Goal: Task Accomplishment & Management: Manage account settings

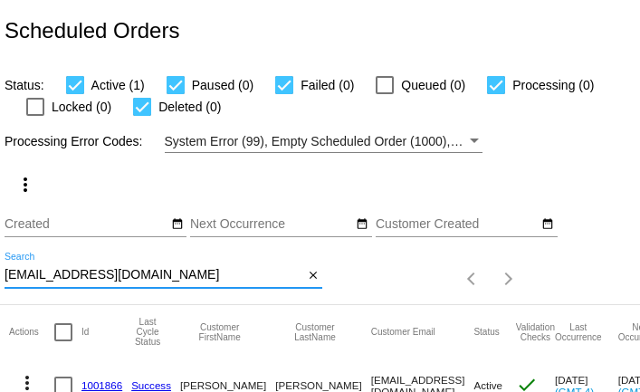
click at [68, 276] on input "sondra500@hotmail.com" at bounding box center [154, 275] width 299 height 14
paste input "marthaannfairchild@g"
type input "marthaannfairchild@gmail.com"
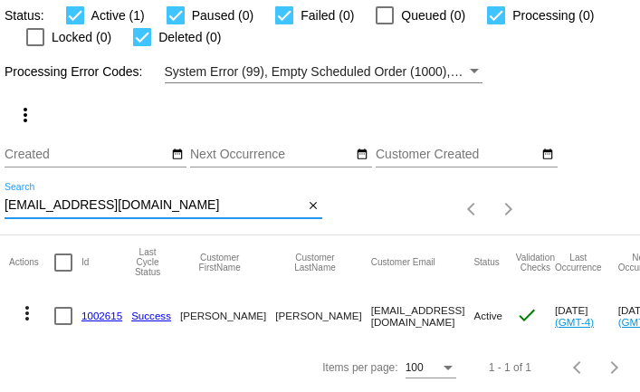
click at [97, 312] on link "1002615" at bounding box center [101, 316] width 41 height 12
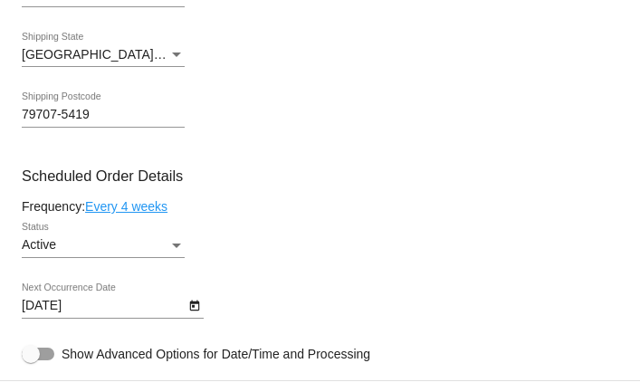
scroll to position [1052, 0]
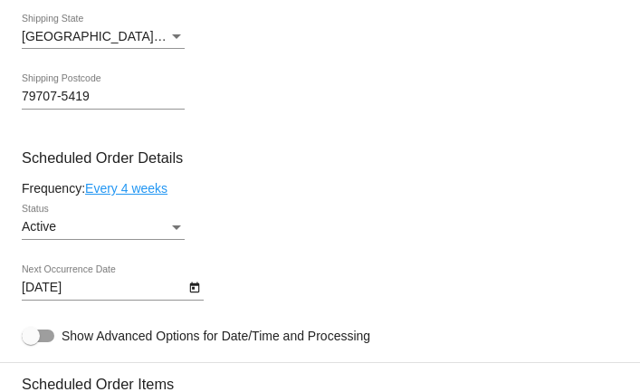
click at [136, 191] on link "Every 4 weeks" at bounding box center [126, 188] width 82 height 14
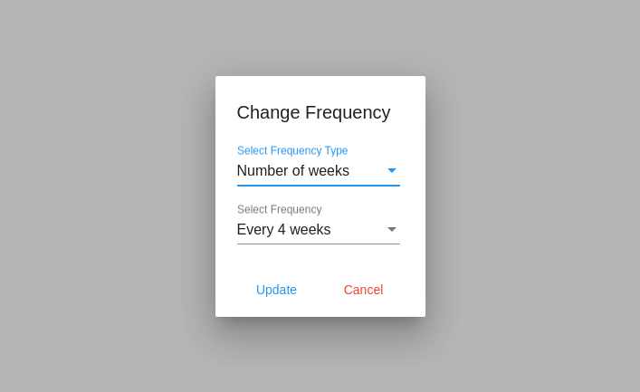
click at [324, 234] on span "Every 4 weeks" at bounding box center [284, 229] width 94 height 15
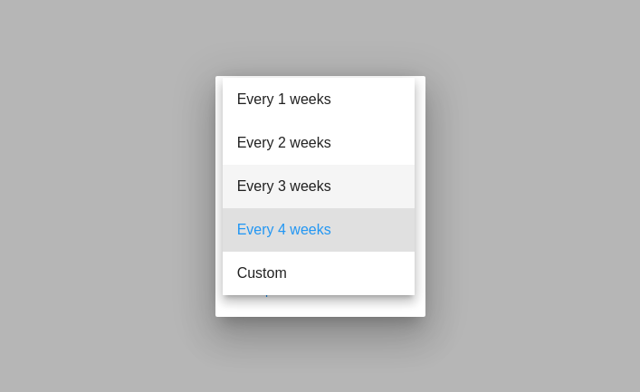
click at [321, 194] on span "Every 3 weeks" at bounding box center [318, 186] width 163 height 43
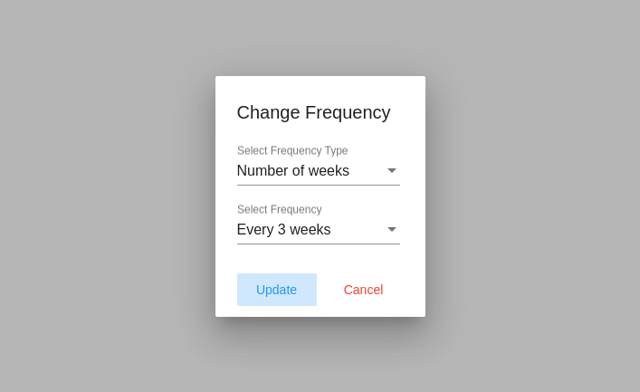
click at [282, 292] on span "Update" at bounding box center [276, 289] width 41 height 14
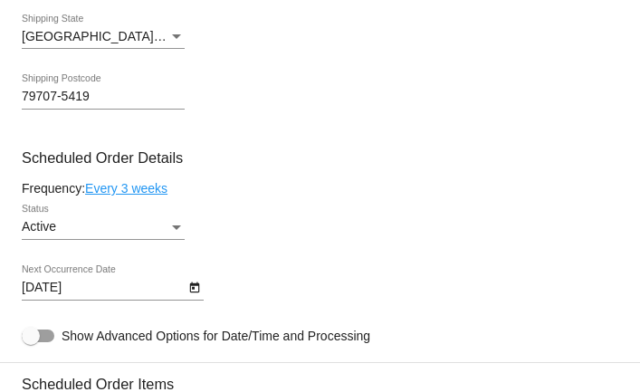
type input "10/24/2025"
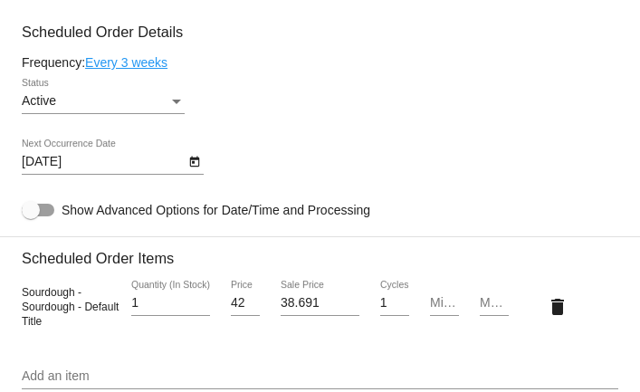
scroll to position [1179, 0]
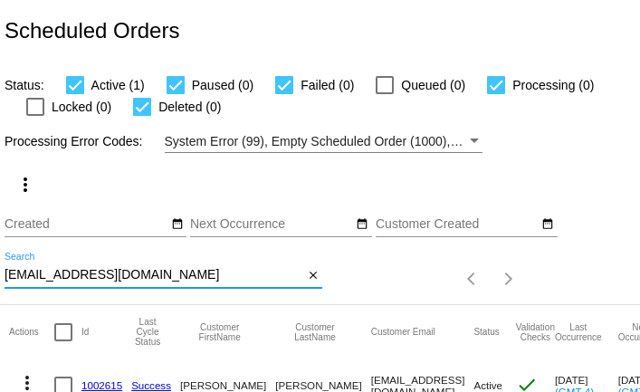
click at [42, 274] on input "marthaannfairchild@gmail.com" at bounding box center [154, 275] width 299 height 14
paste input "jmvandeelen"
type input "jmvandeelen@gmail.com"
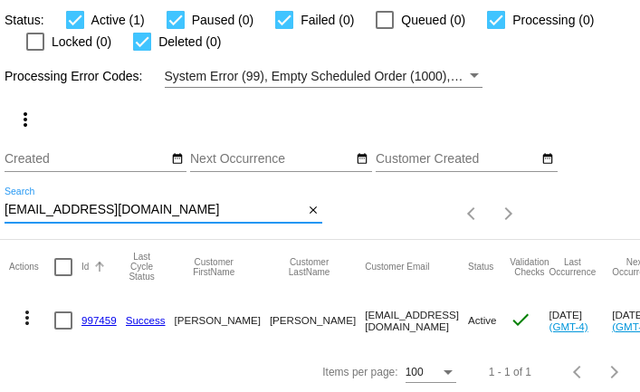
scroll to position [70, 0]
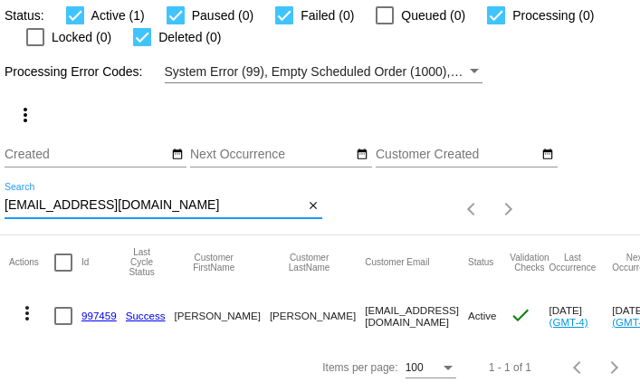
click at [96, 315] on link "997459" at bounding box center [98, 316] width 35 height 12
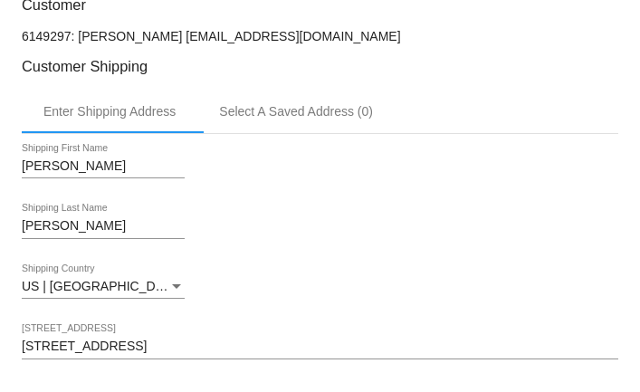
scroll to position [558, 0]
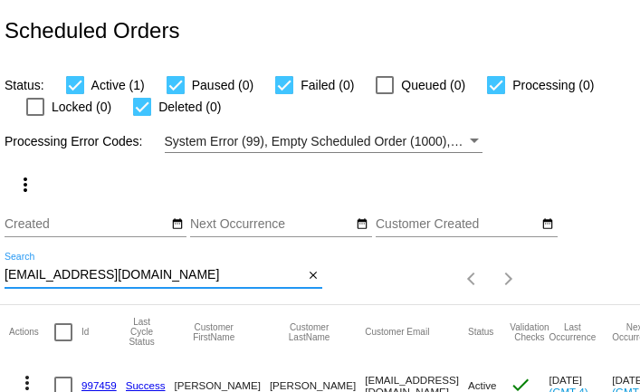
click at [159, 278] on input "[EMAIL_ADDRESS][DOMAIN_NAME]" at bounding box center [154, 275] width 299 height 14
click at [159, 278] on input "jmvandeelen@gmail.com" at bounding box center [154, 275] width 299 height 14
paste input "tsarovem@potsdam.edu"
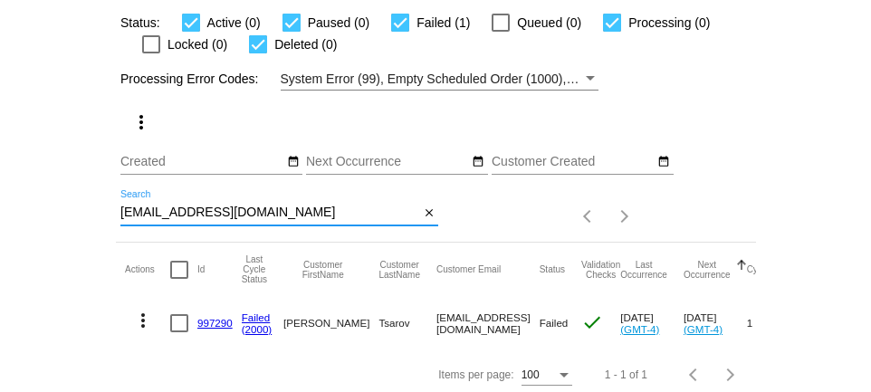
scroll to position [70, 0]
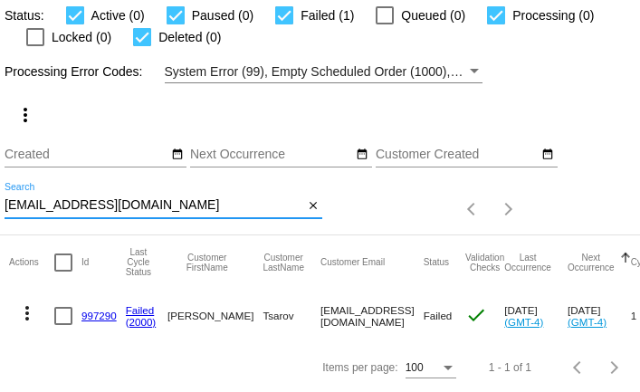
click at [90, 200] on input "tsarovem@potsdam.edu" at bounding box center [154, 205] width 299 height 14
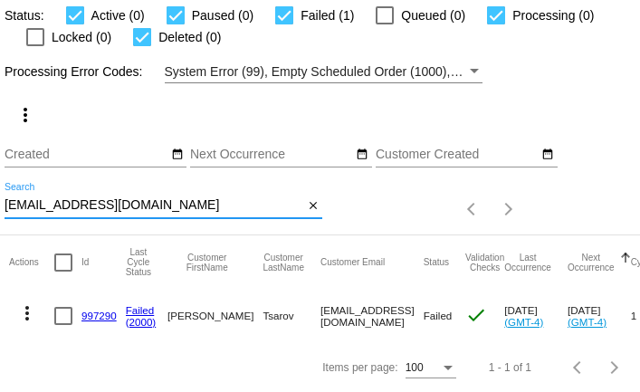
paste input "[EMAIL_ADDRESS][DOMAIN_NAME]"
type input "[EMAIL_ADDRESS][DOMAIN_NAME]"
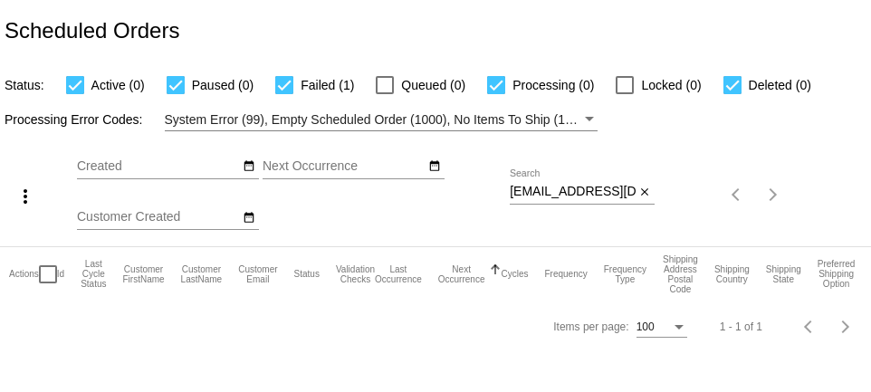
scroll to position [0, 0]
click at [176, 85] on div at bounding box center [176, 85] width 18 height 18
click at [176, 94] on input "Paused (0)" at bounding box center [175, 94] width 1 height 1
checkbox input "false"
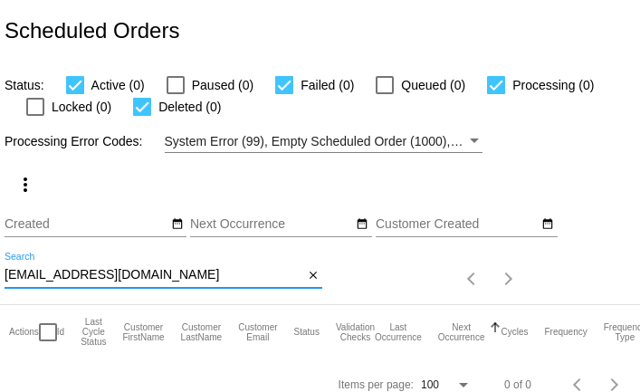
click at [253, 273] on input "[EMAIL_ADDRESS][DOMAIN_NAME]" at bounding box center [154, 275] width 299 height 14
paste input "[EMAIL_ADDRESS]"
type input "[EMAIL_ADDRESS][DOMAIN_NAME]"
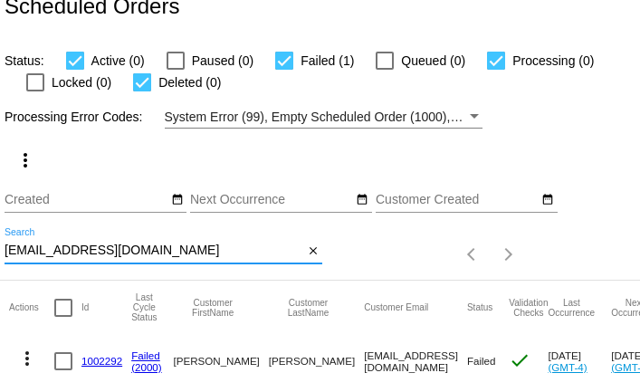
scroll to position [70, 0]
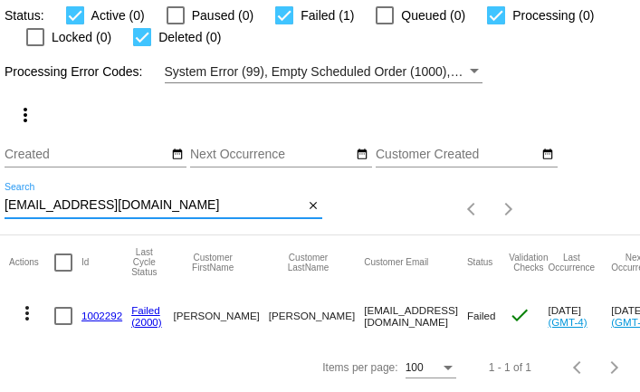
click at [27, 312] on mat-icon "more_vert" at bounding box center [27, 313] width 22 height 22
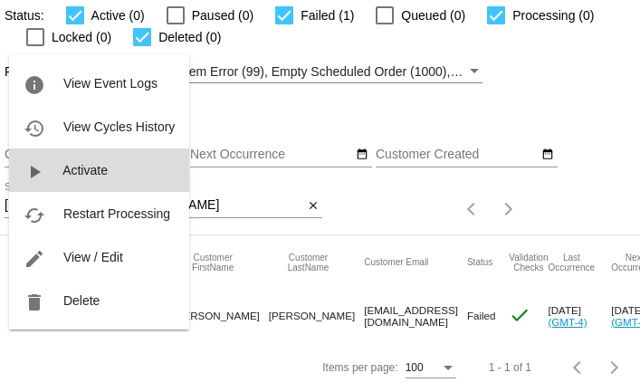
click at [74, 174] on span "Activate" at bounding box center [84, 170] width 45 height 14
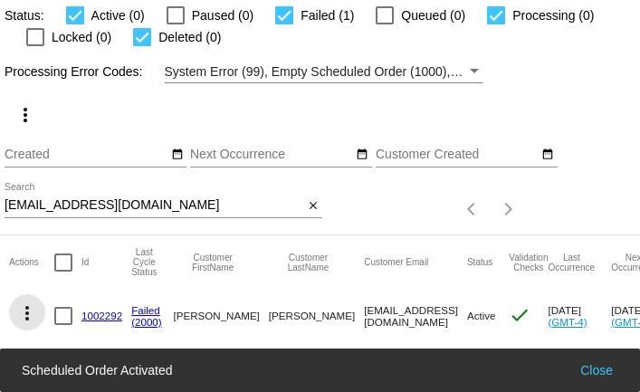
click at [29, 312] on mat-icon "more_vert" at bounding box center [27, 313] width 22 height 22
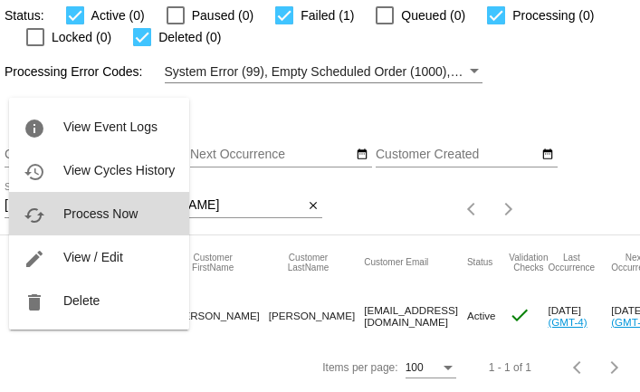
click at [78, 219] on span "Process Now" at bounding box center [100, 213] width 74 height 14
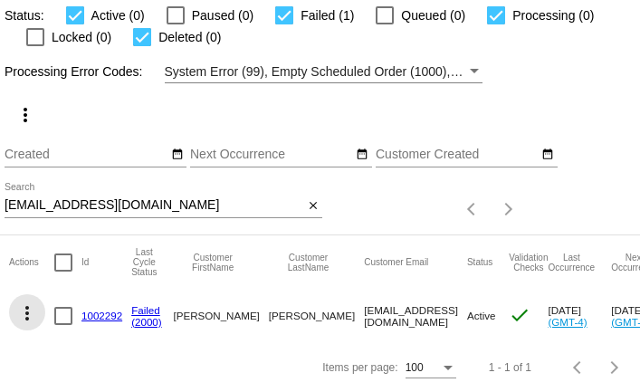
click at [25, 315] on mat-icon "more_vert" at bounding box center [27, 313] width 22 height 22
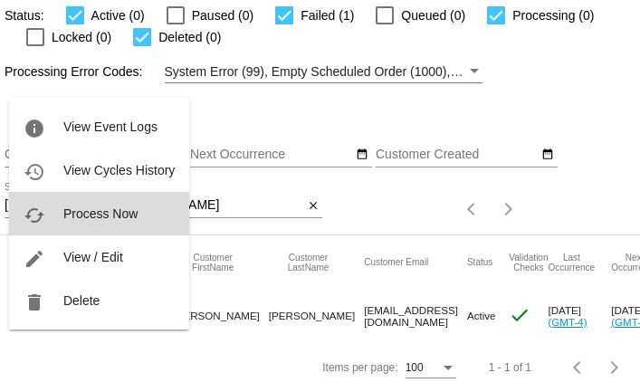
click at [81, 209] on span "Process Now" at bounding box center [100, 213] width 74 height 14
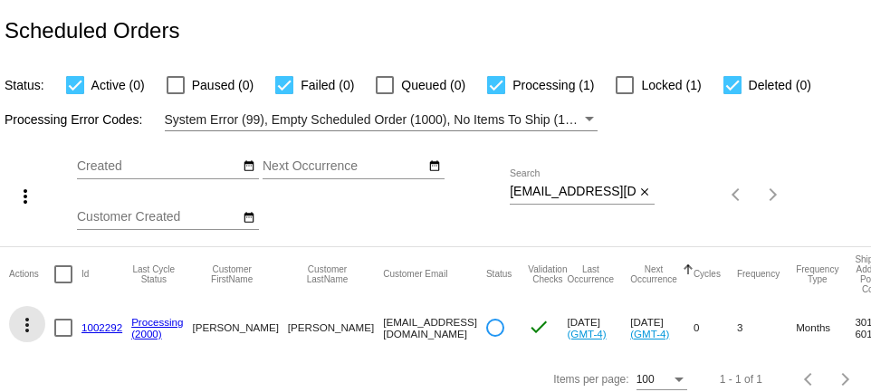
click at [28, 326] on mat-icon "more_vert" at bounding box center [27, 325] width 22 height 22
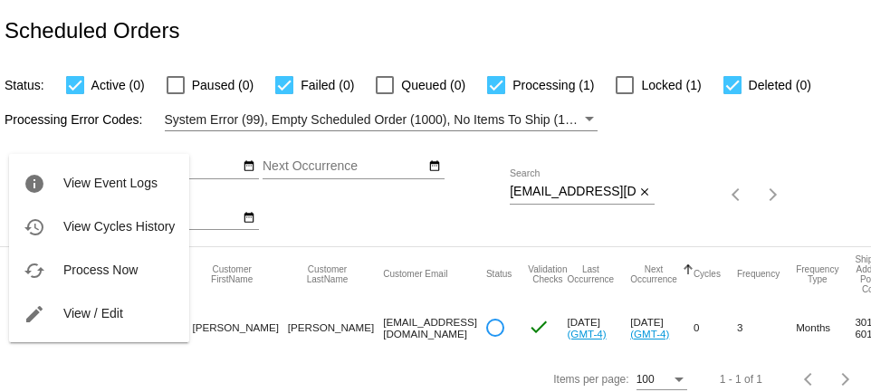
click at [278, 359] on div at bounding box center [435, 196] width 871 height 392
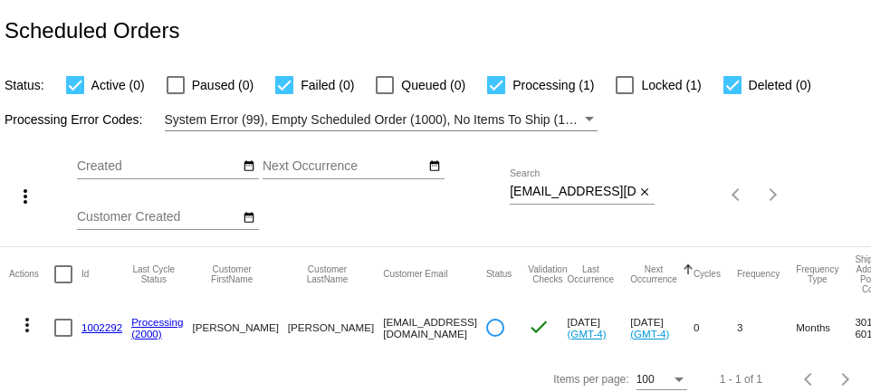
click at [116, 327] on link "1002292" at bounding box center [101, 327] width 41 height 12
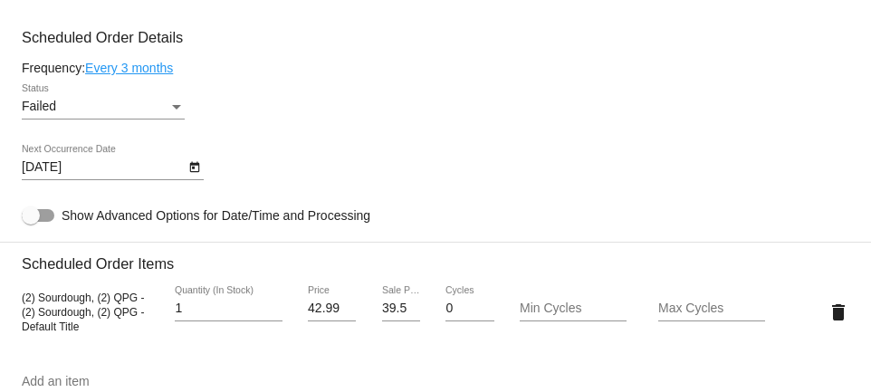
scroll to position [958, 0]
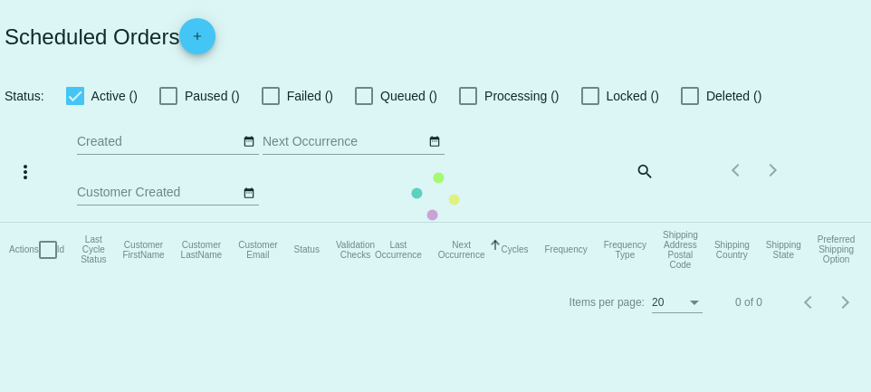
checkbox input "true"
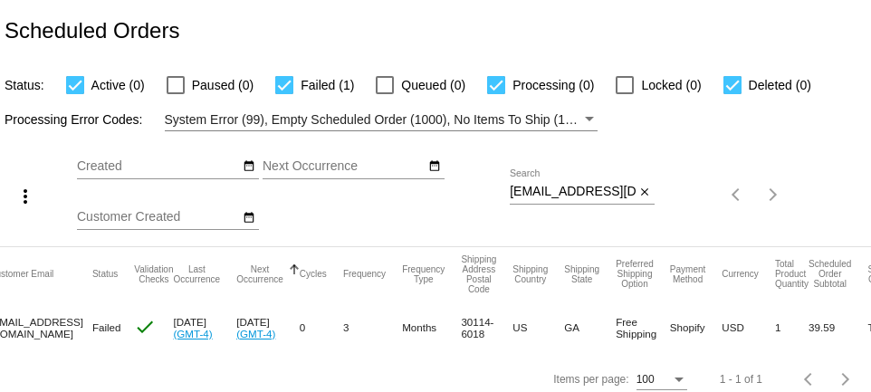
scroll to position [0, 392]
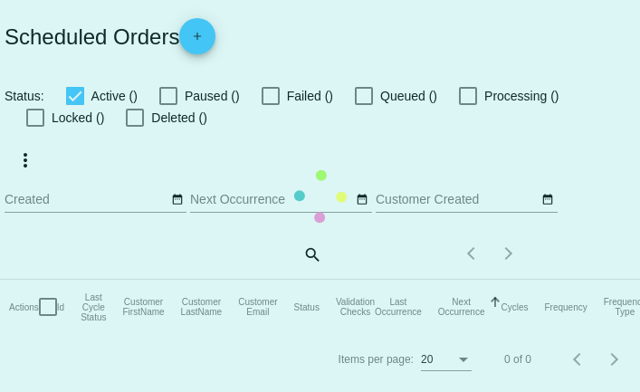
checkbox input "true"
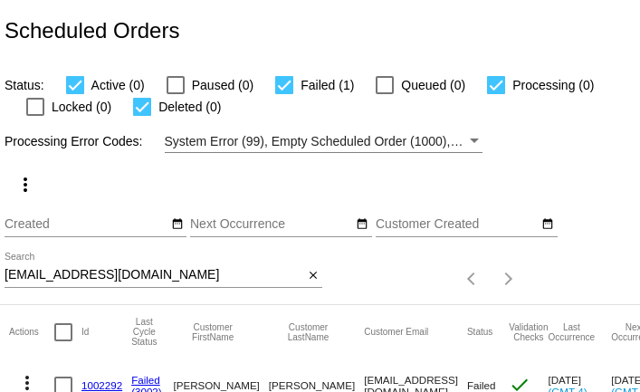
click at [248, 278] on input "[EMAIL_ADDRESS][DOMAIN_NAME]" at bounding box center [154, 275] width 299 height 14
paste input "[EMAIL_ADDRESS][DOMAIN_NAME]"
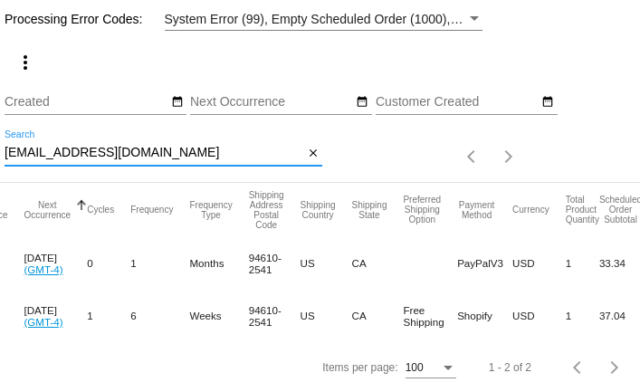
scroll to position [0, 652]
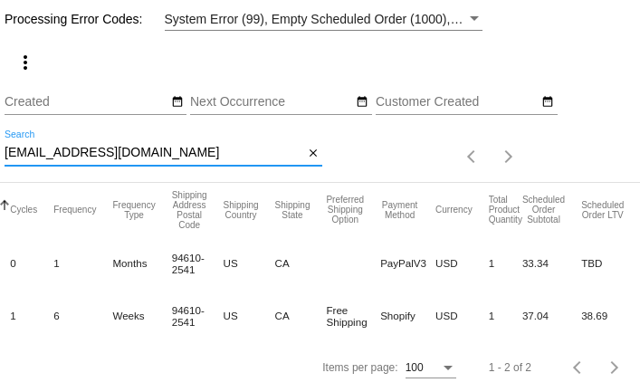
click at [52, 155] on input "[EMAIL_ADDRESS][DOMAIN_NAME]" at bounding box center [154, 153] width 299 height 14
paste input "[EMAIL_ADDRESS][DOMAIN_NAME]"
type input "[EMAIL_ADDRESS][DOMAIN_NAME]"
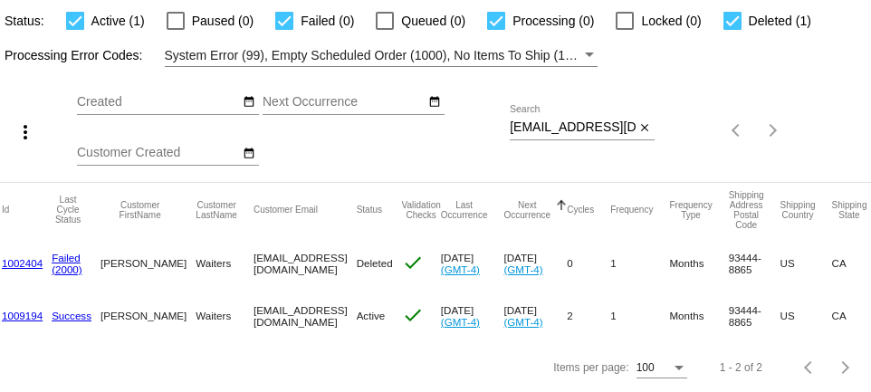
scroll to position [0, 72]
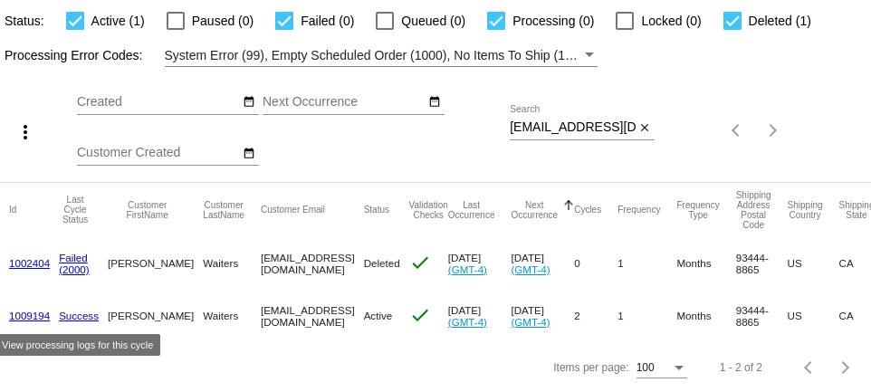
click at [21, 314] on link "1009194" at bounding box center [29, 316] width 41 height 12
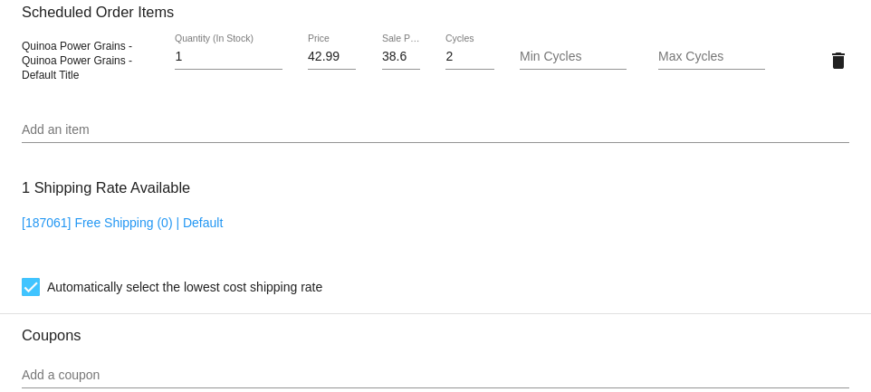
scroll to position [1195, 0]
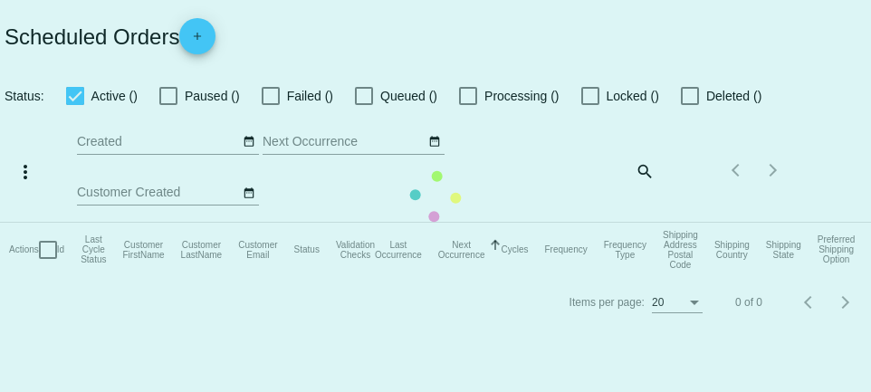
checkbox input "true"
